Goal: Transaction & Acquisition: Subscribe to service/newsletter

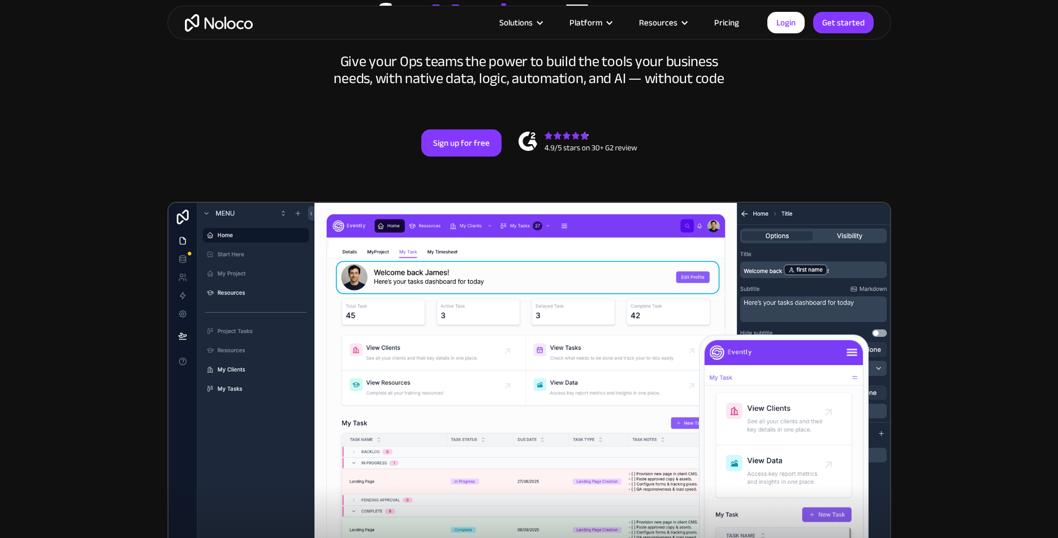
click at [730, 23] on link "Pricing" at bounding box center [726, 22] width 53 height 15
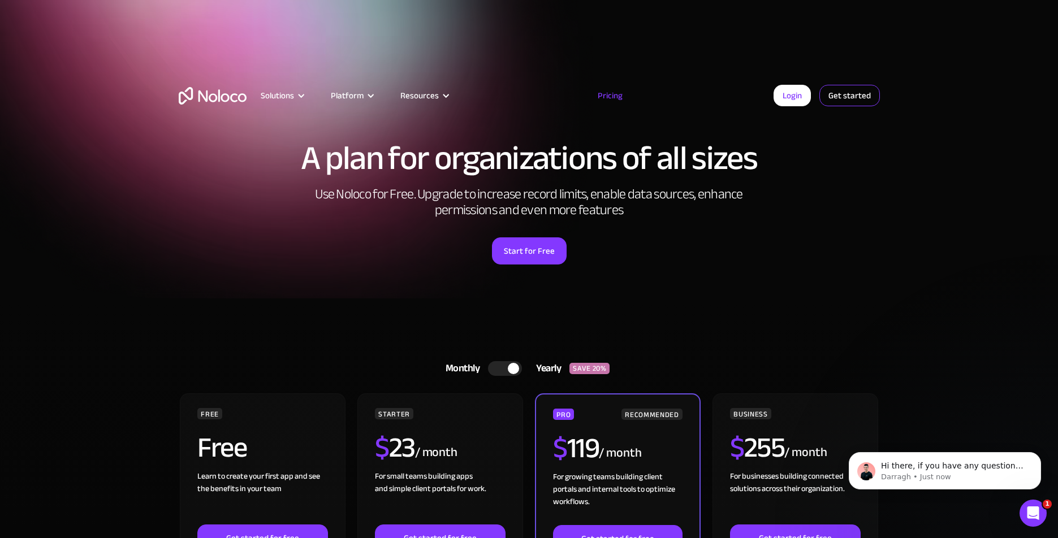
click at [847, 100] on link "Get started" at bounding box center [849, 95] width 60 height 21
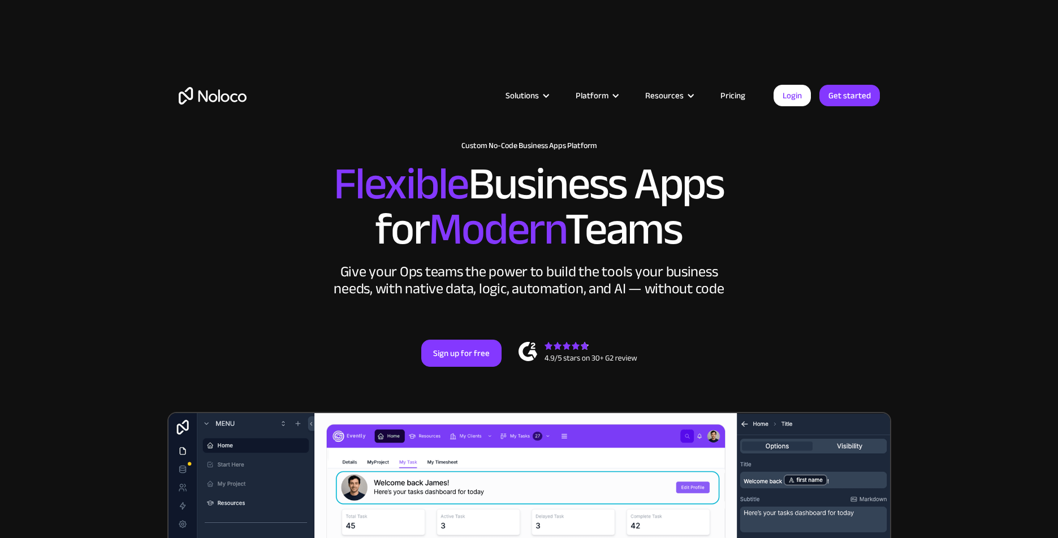
click at [731, 98] on link "Pricing" at bounding box center [732, 95] width 53 height 15
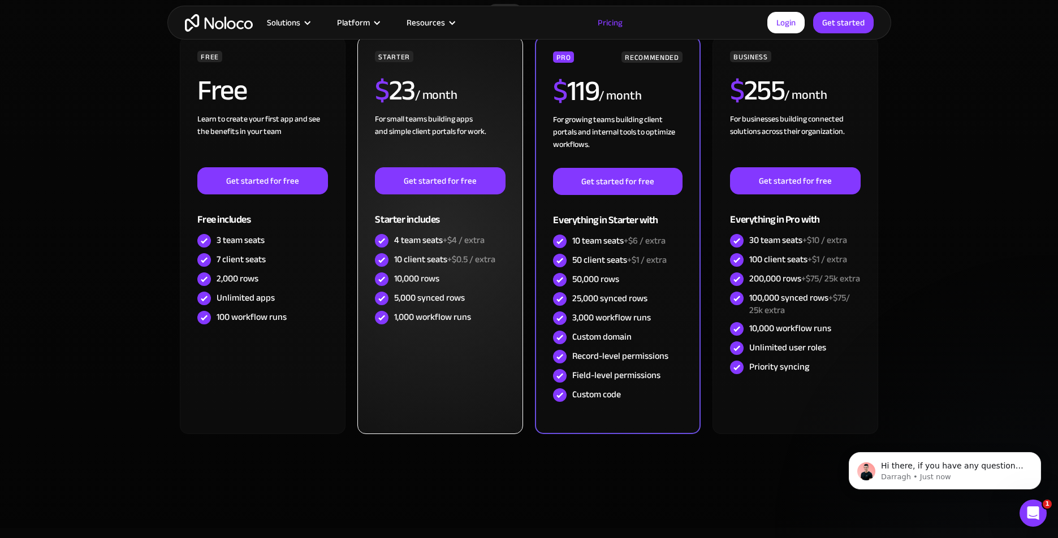
scroll to position [276, 0]
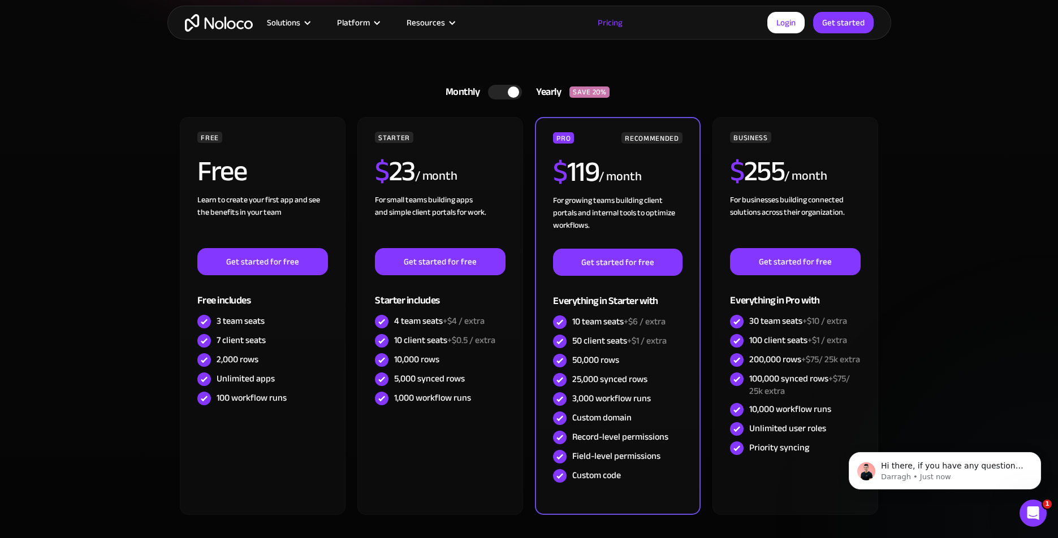
click at [510, 93] on div at bounding box center [513, 91] width 11 height 11
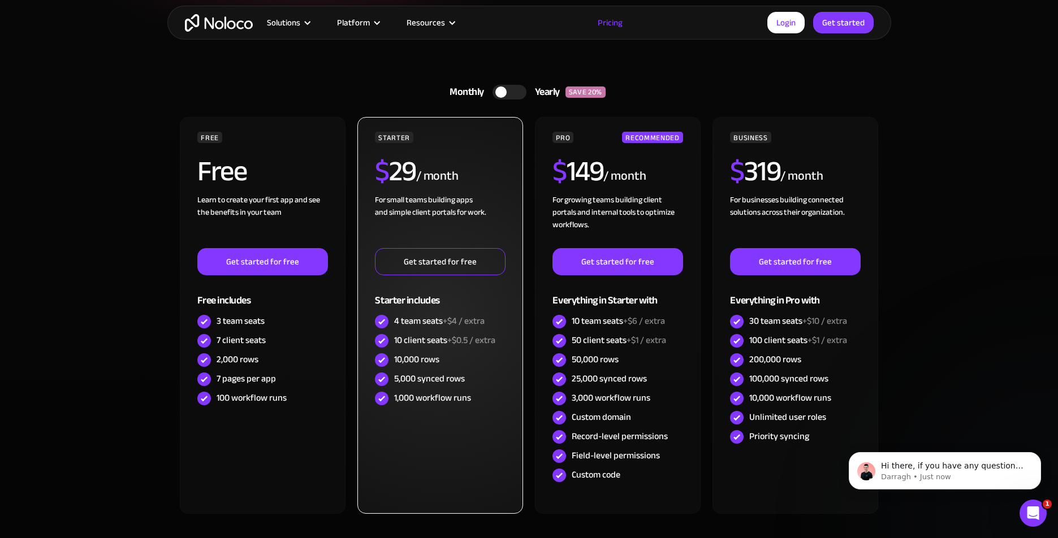
click at [455, 253] on link "Get started for free" at bounding box center [440, 261] width 130 height 27
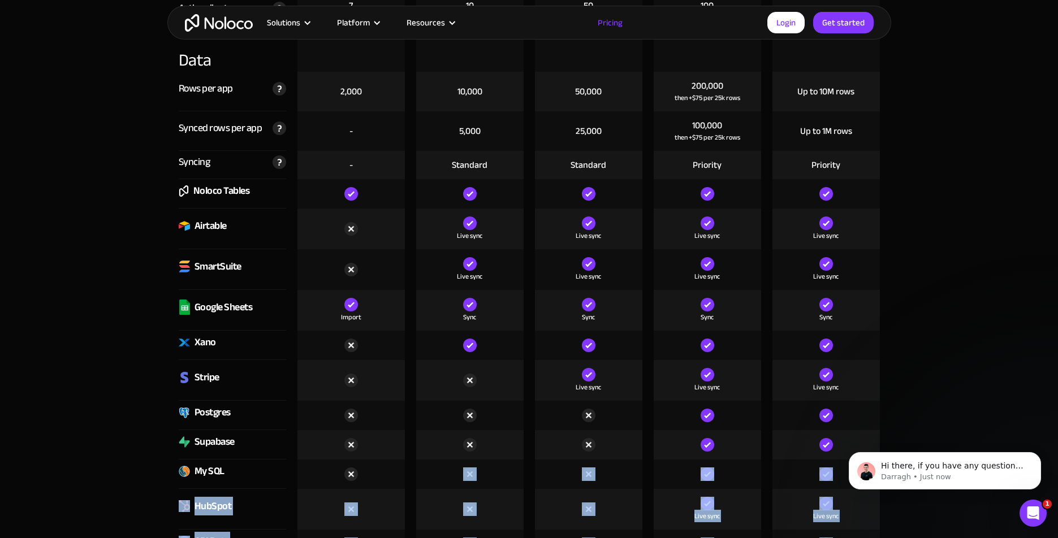
scroll to position [1854, 0]
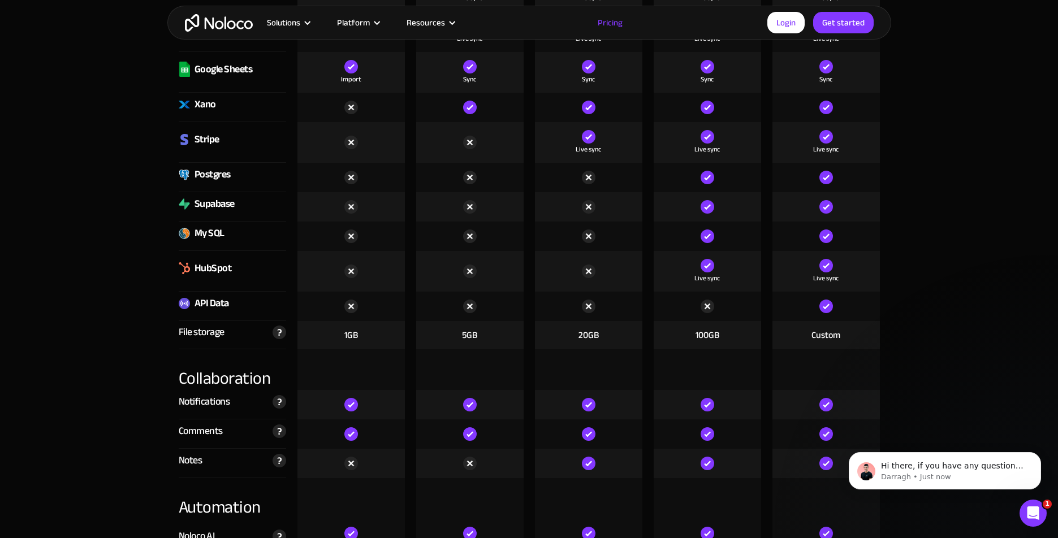
click at [306, 285] on div at bounding box center [350, 271] width 107 height 41
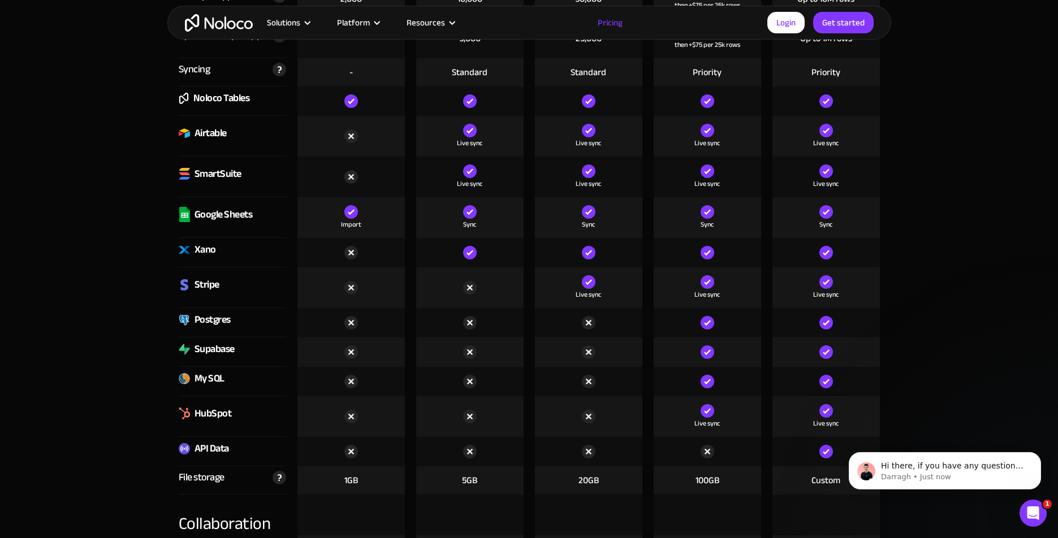
scroll to position [1707, 0]
